Goal: Transaction & Acquisition: Purchase product/service

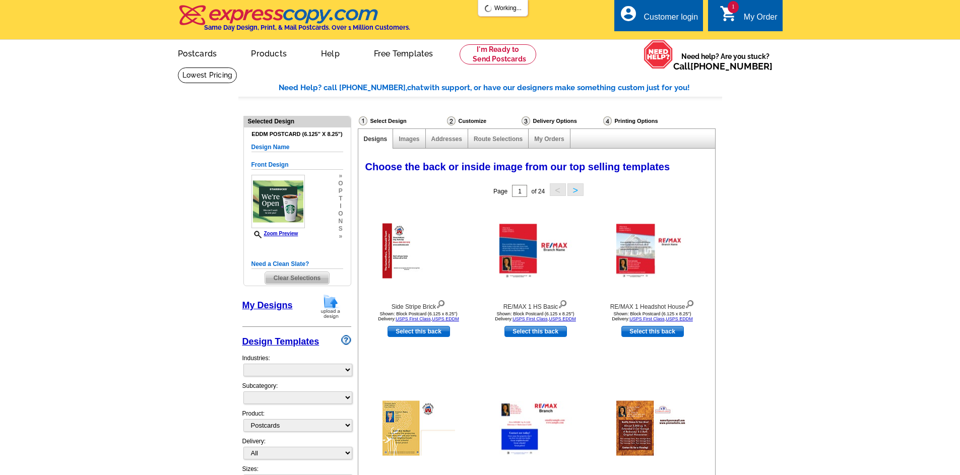
select select
select select "1"
select select "971"
